Goal: Information Seeking & Learning: Learn about a topic

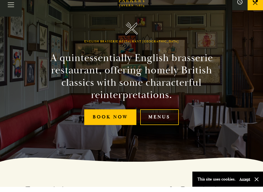
scroll to position [25, 0]
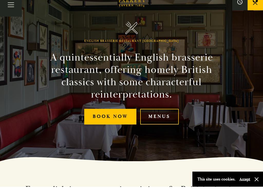
click at [161, 122] on link "Menus" at bounding box center [159, 122] width 39 height 16
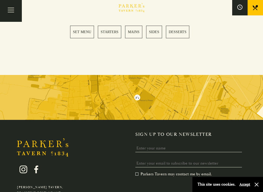
scroll to position [809, 0]
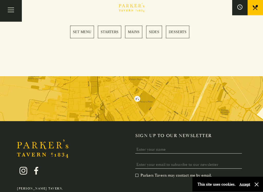
click at [134, 33] on link "MAINS" at bounding box center [133, 32] width 17 height 13
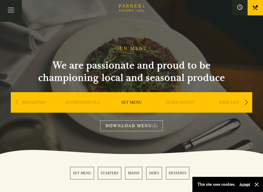
click at [140, 46] on h1 "OUR MENU" at bounding box center [131, 49] width 32 height 6
click at [137, 46] on h1 "OUR MENU" at bounding box center [131, 49] width 32 height 6
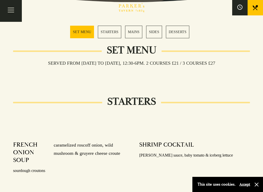
scroll to position [152, 0]
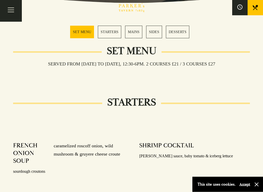
click at [136, 33] on link "MAINS" at bounding box center [133, 32] width 17 height 13
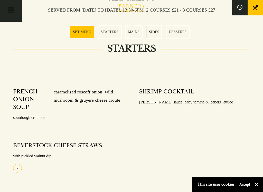
scroll to position [205, 0]
